Goal: Navigation & Orientation: Find specific page/section

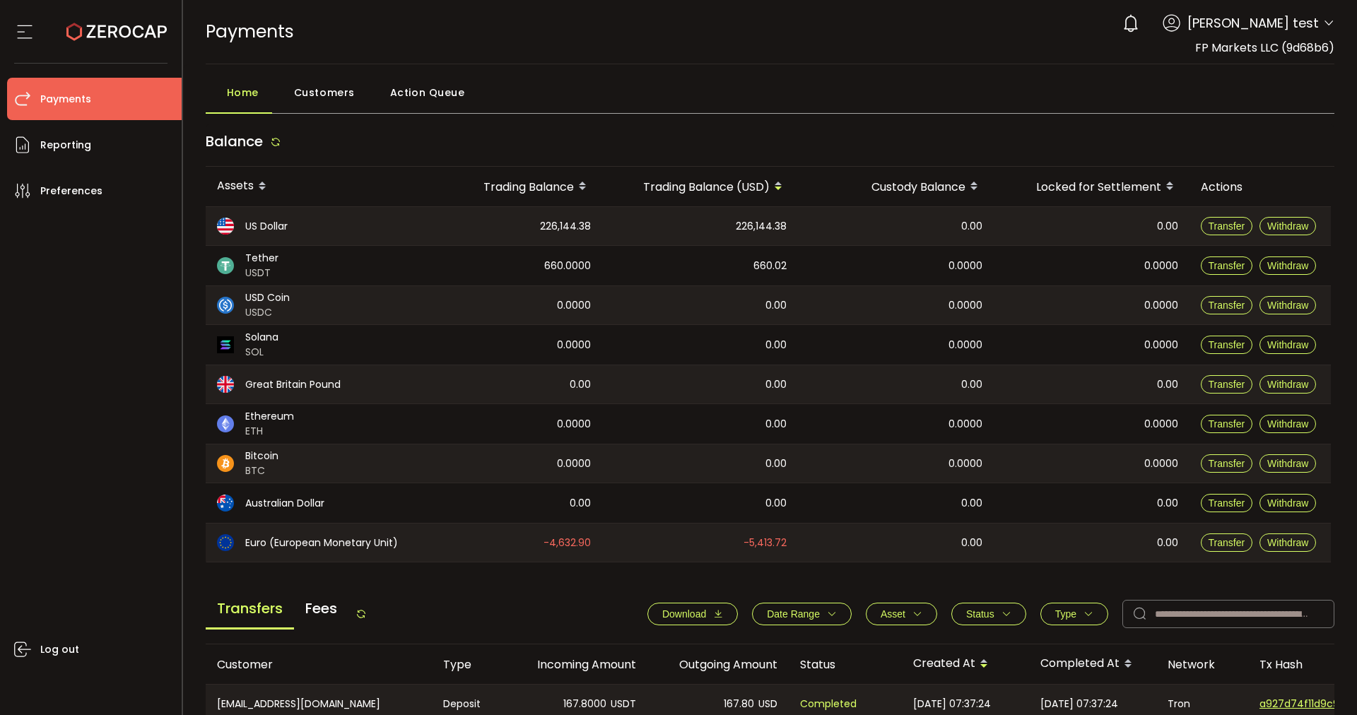
click at [405, 91] on span "Action Queue" at bounding box center [427, 92] width 75 height 28
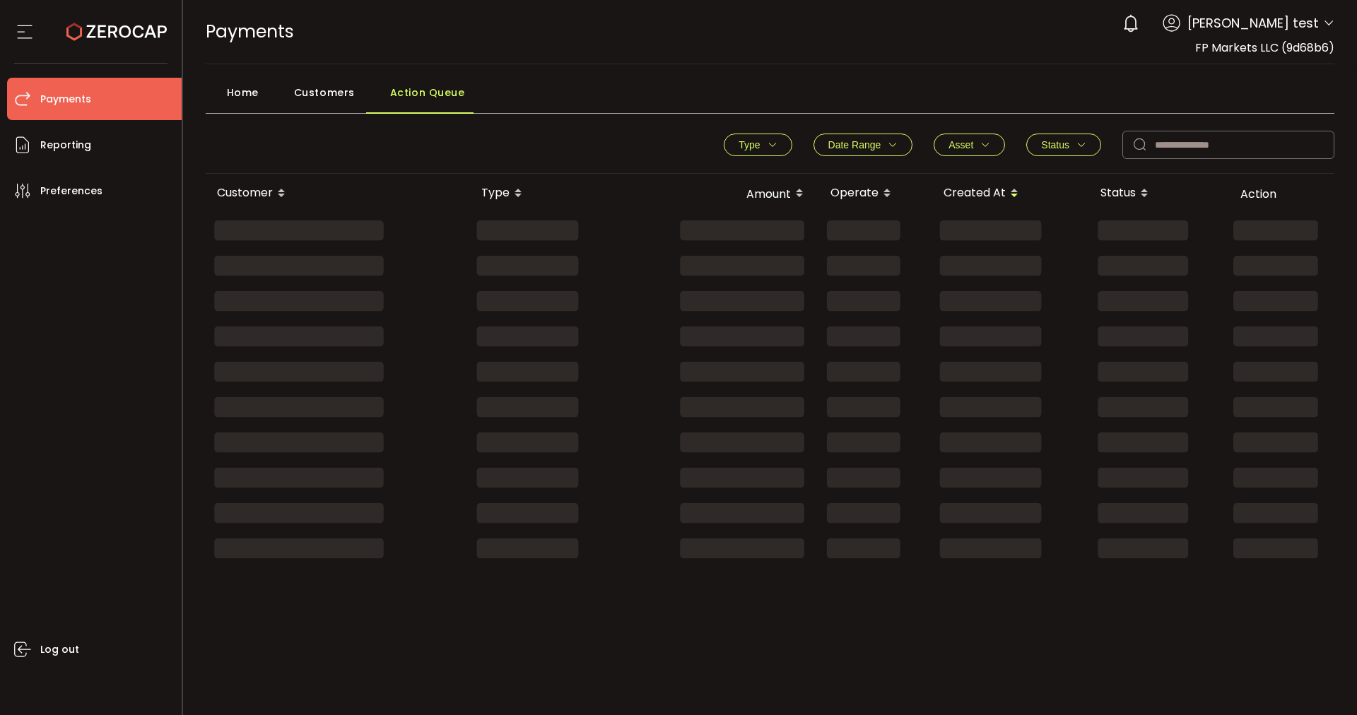
click at [336, 93] on span "Customers" at bounding box center [324, 92] width 61 height 28
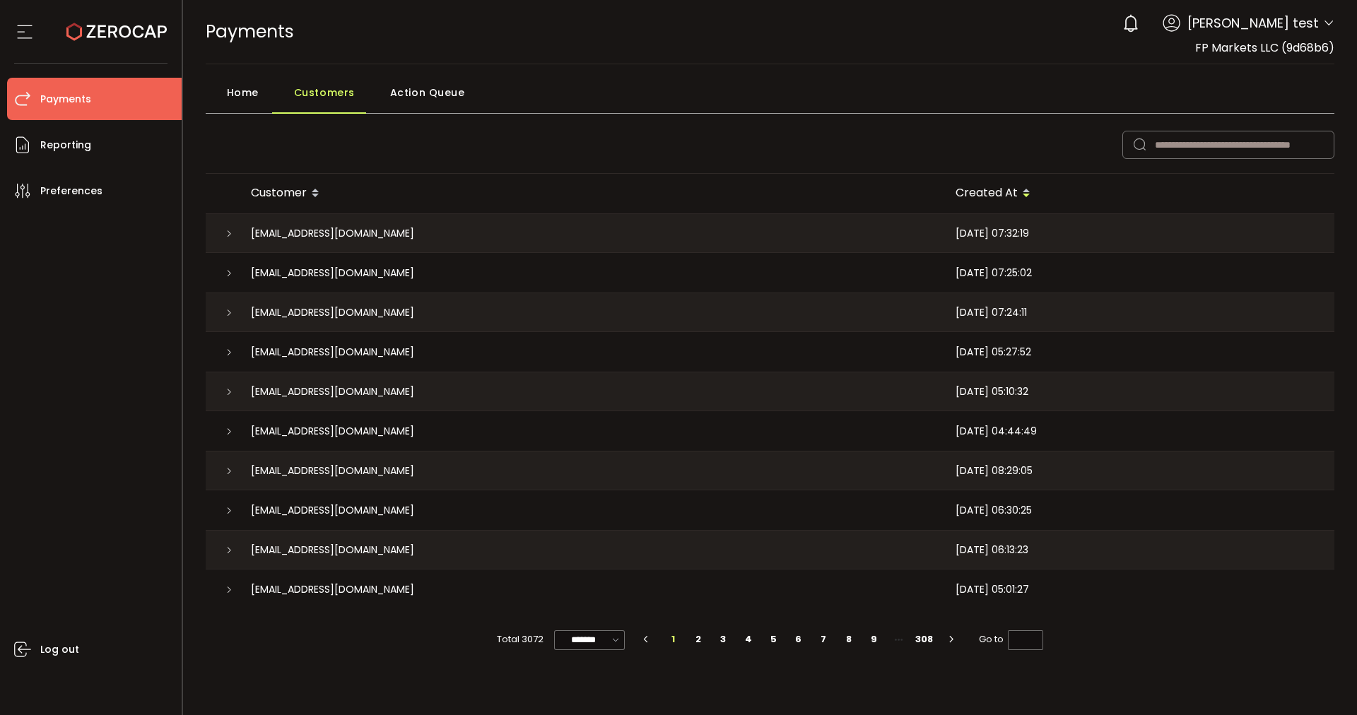
click at [241, 86] on span "Home" at bounding box center [243, 92] width 32 height 28
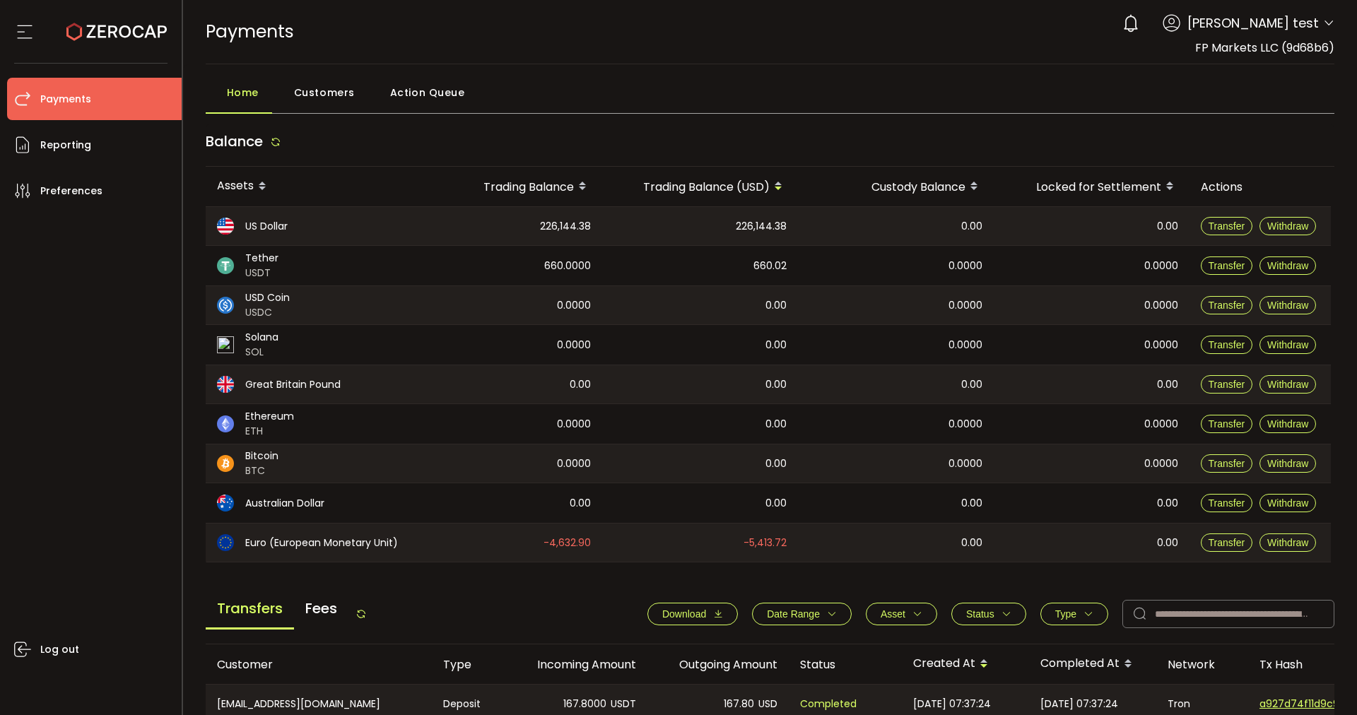
click at [705, 89] on div "Home Customers Action Queue" at bounding box center [771, 95] width 1130 height 35
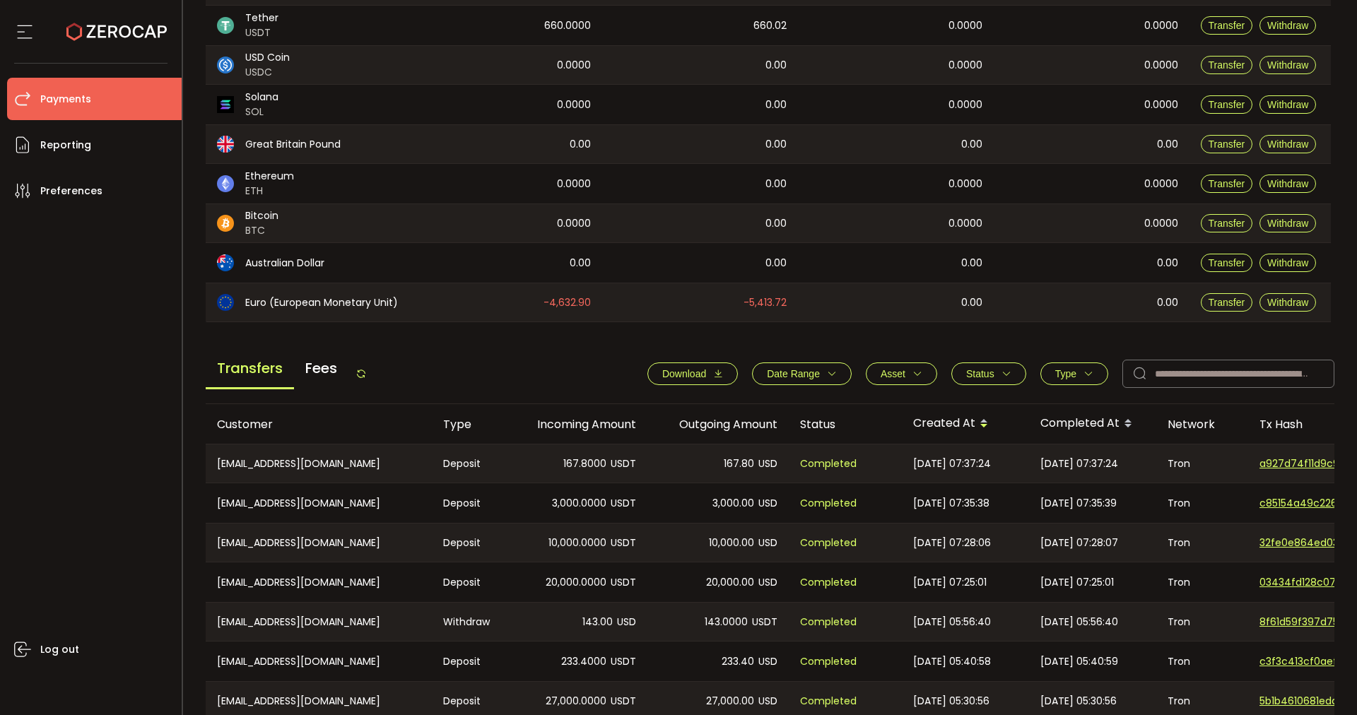
scroll to position [431, 0]
